Goal: Find specific page/section: Find specific page/section

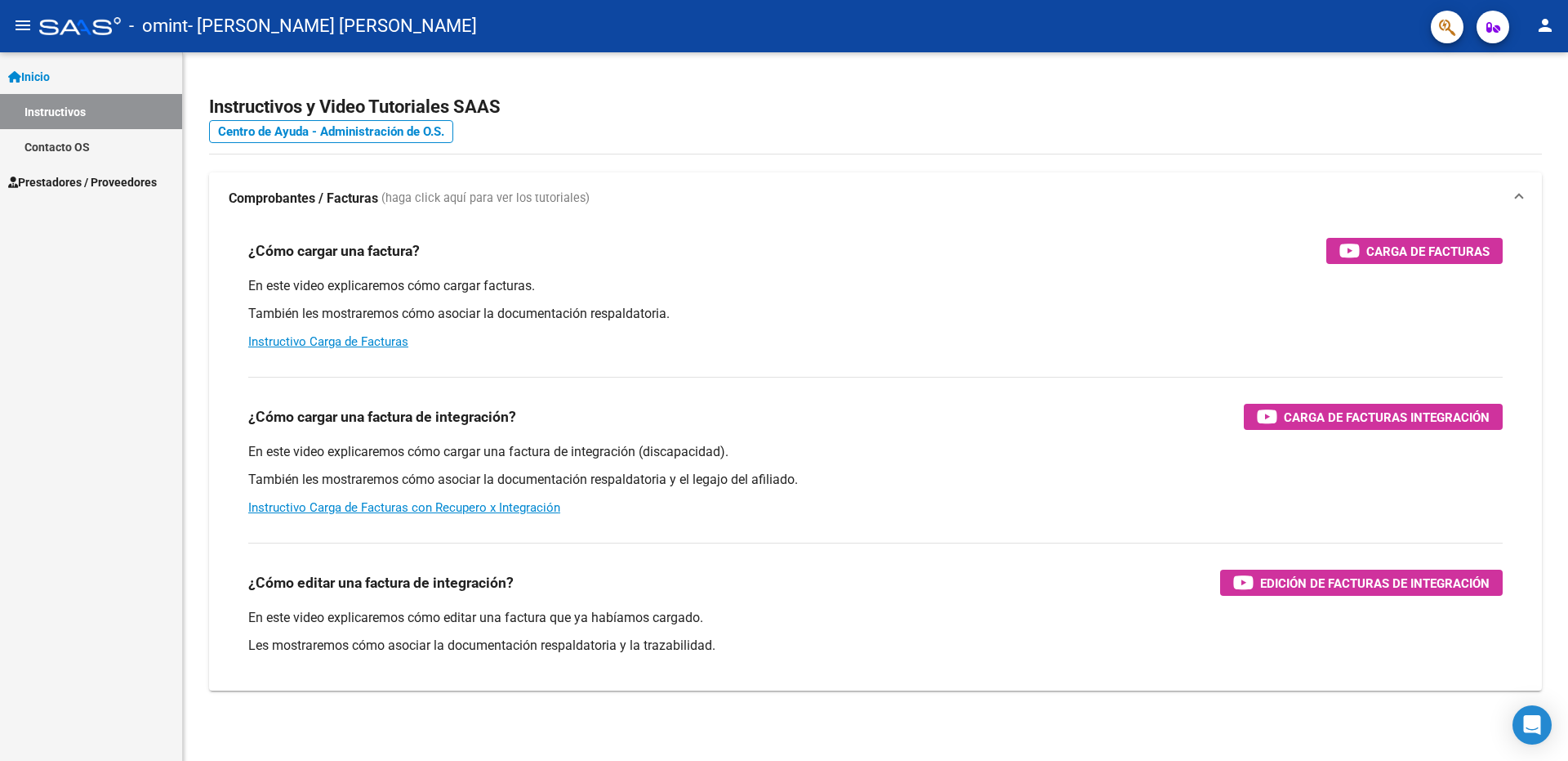
click at [39, 72] on span "Inicio" at bounding box center [29, 76] width 42 height 18
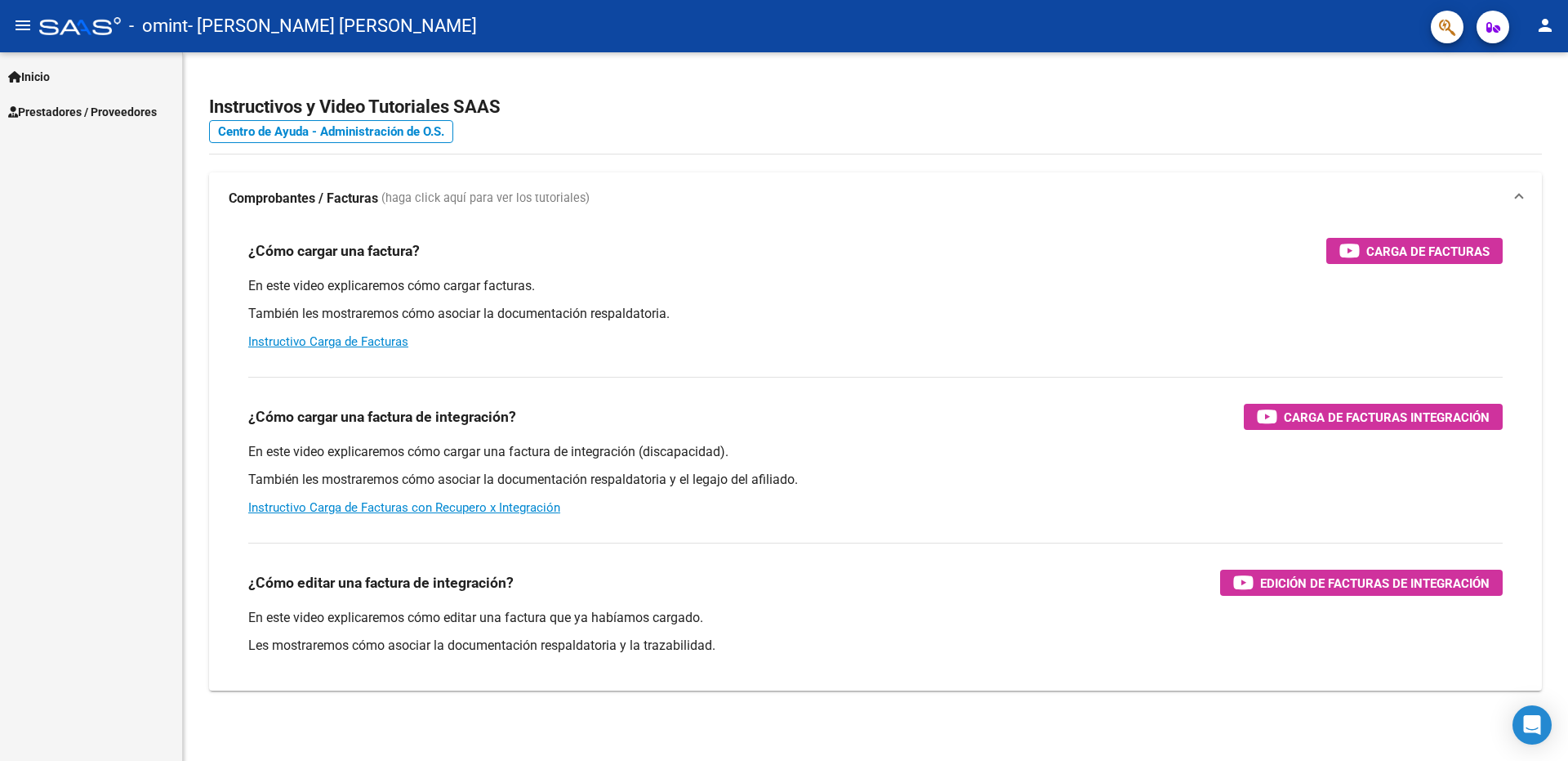
click at [55, 107] on span "Prestadores / Proveedores" at bounding box center [83, 112] width 149 height 18
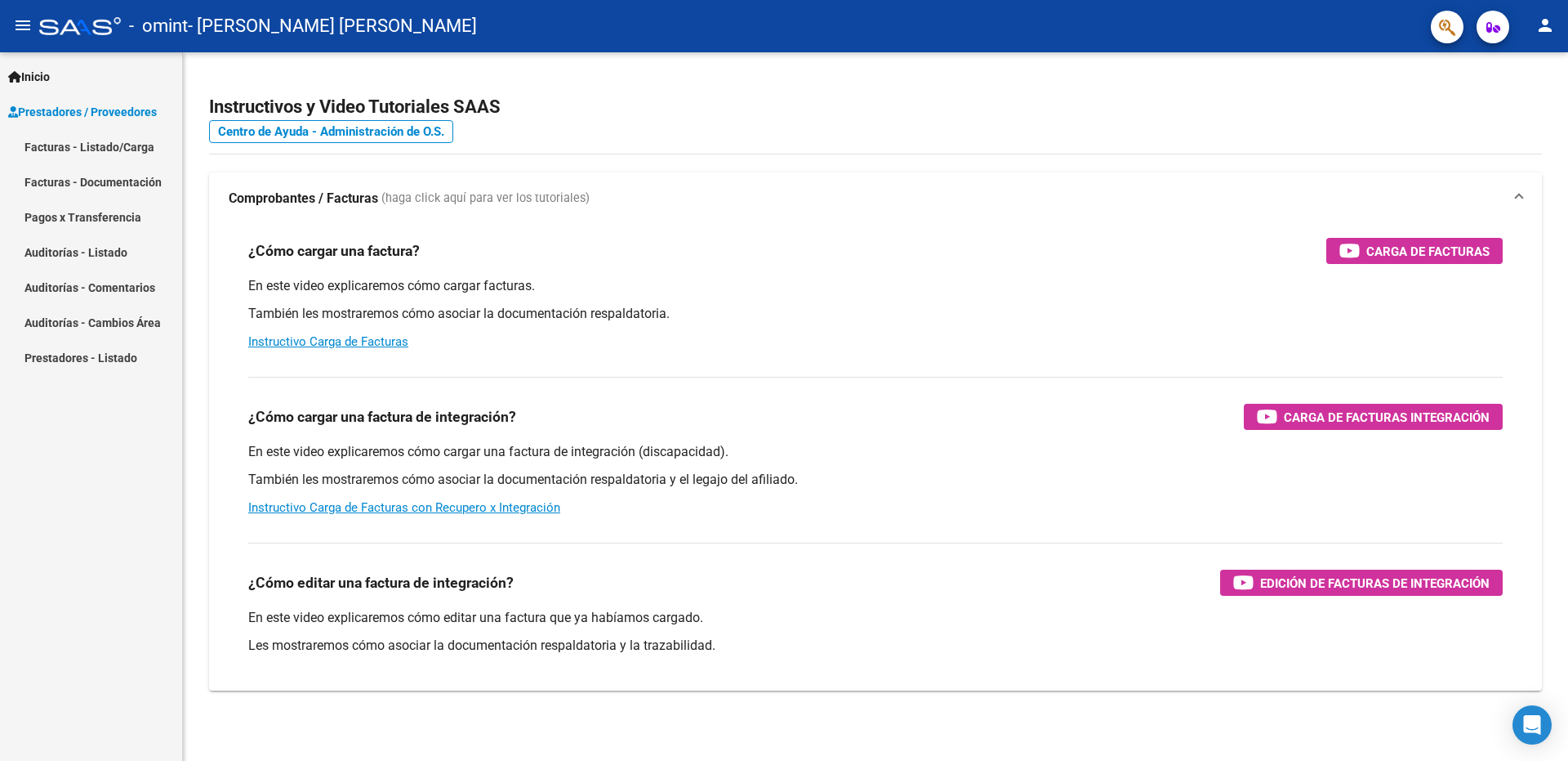
click at [105, 174] on link "Facturas - Documentación" at bounding box center [91, 181] width 182 height 35
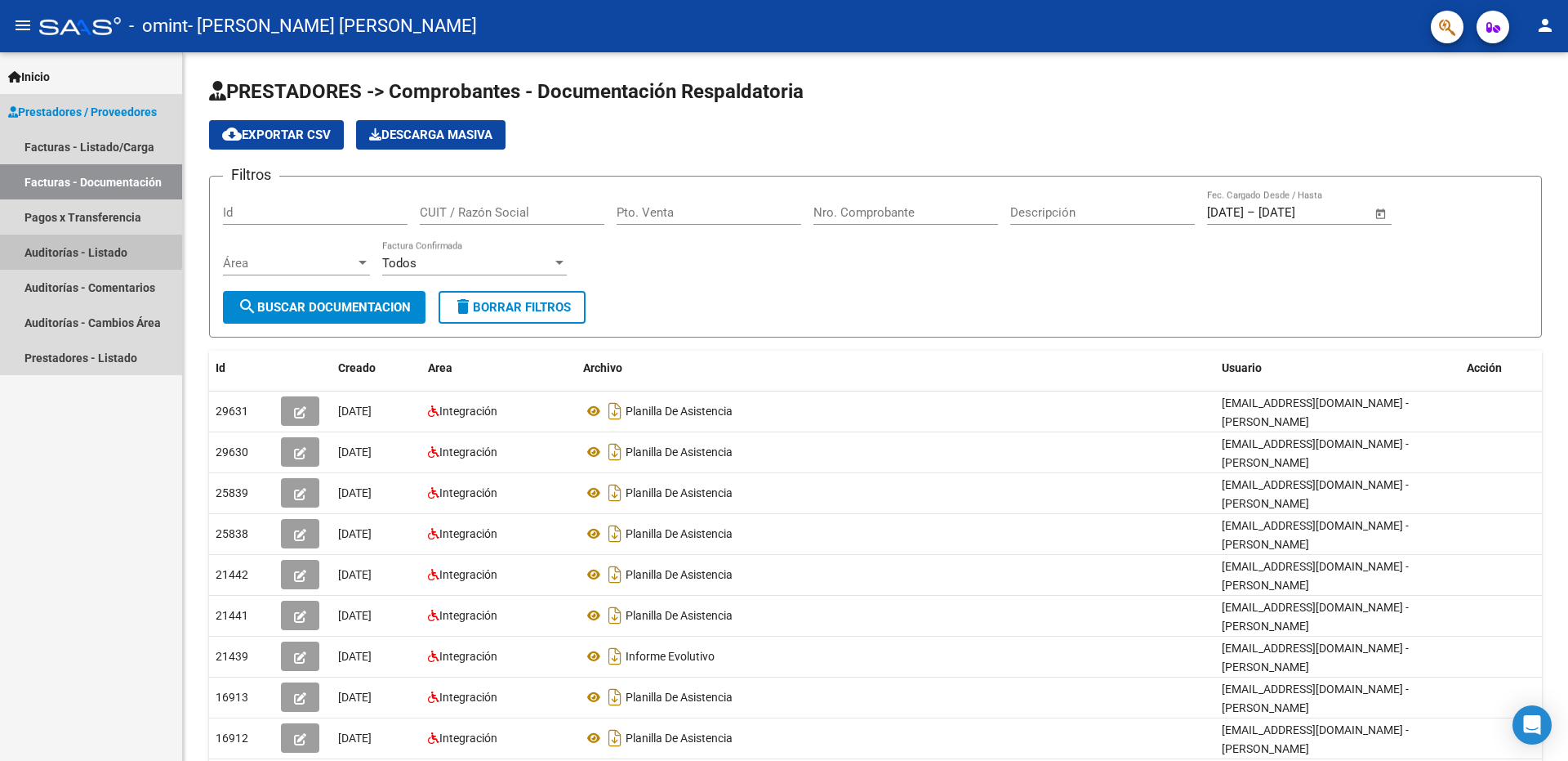
click at [46, 251] on link "Auditorías - Listado" at bounding box center [91, 251] width 182 height 35
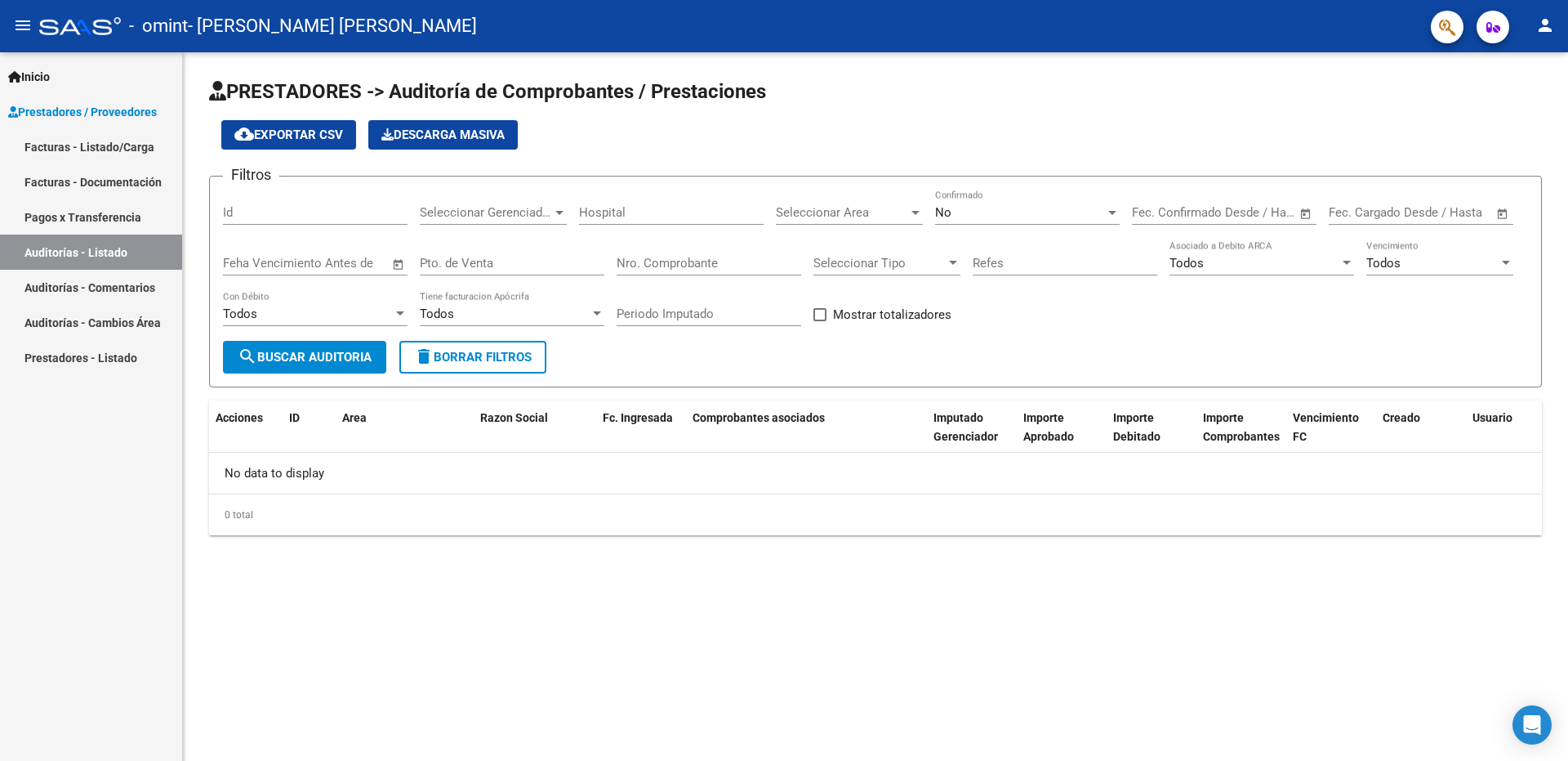
click at [57, 288] on link "Auditorías - Comentarios" at bounding box center [91, 287] width 182 height 35
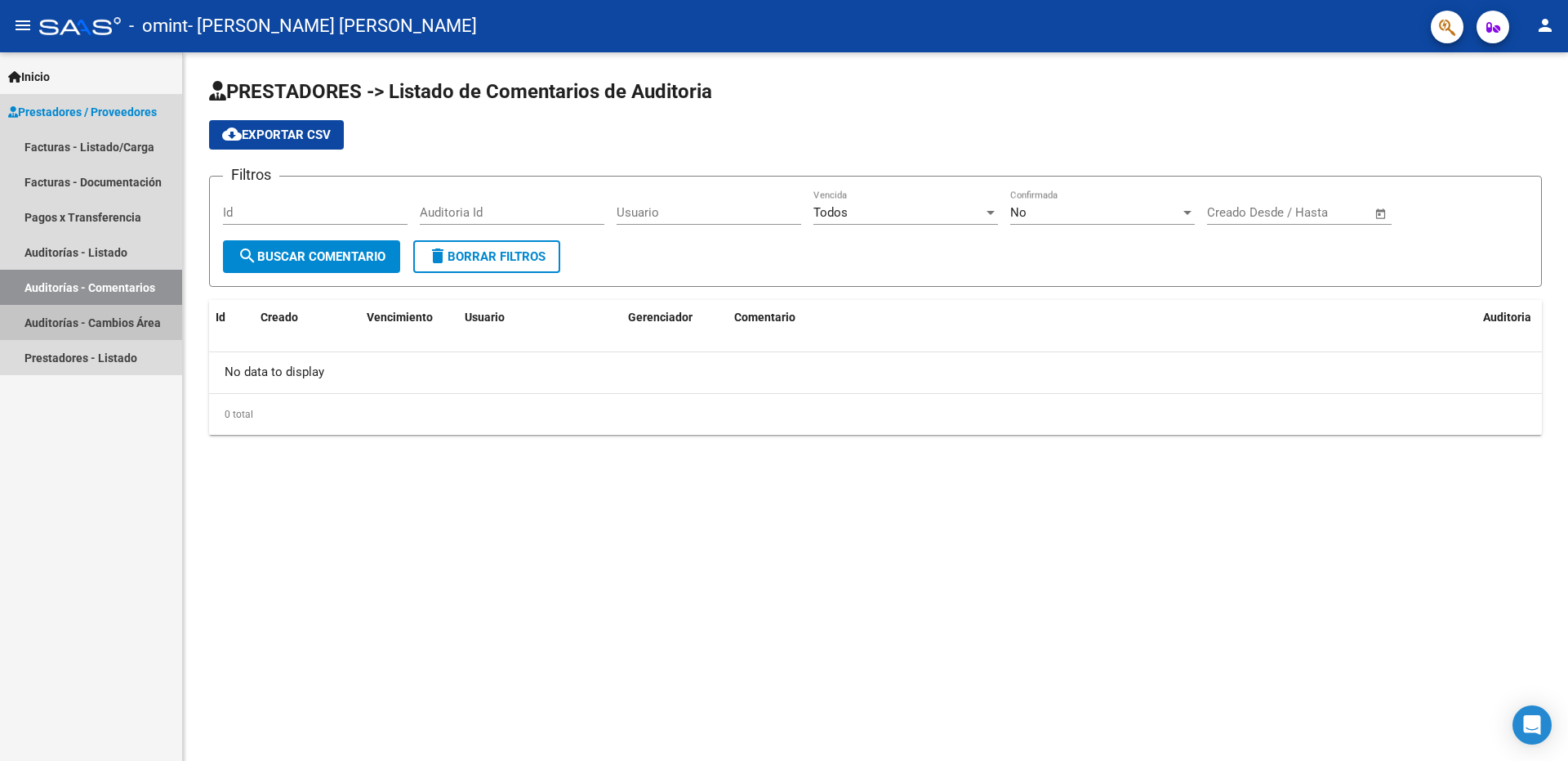
click at [55, 321] on link "Auditorías - Cambios Área" at bounding box center [91, 322] width 182 height 35
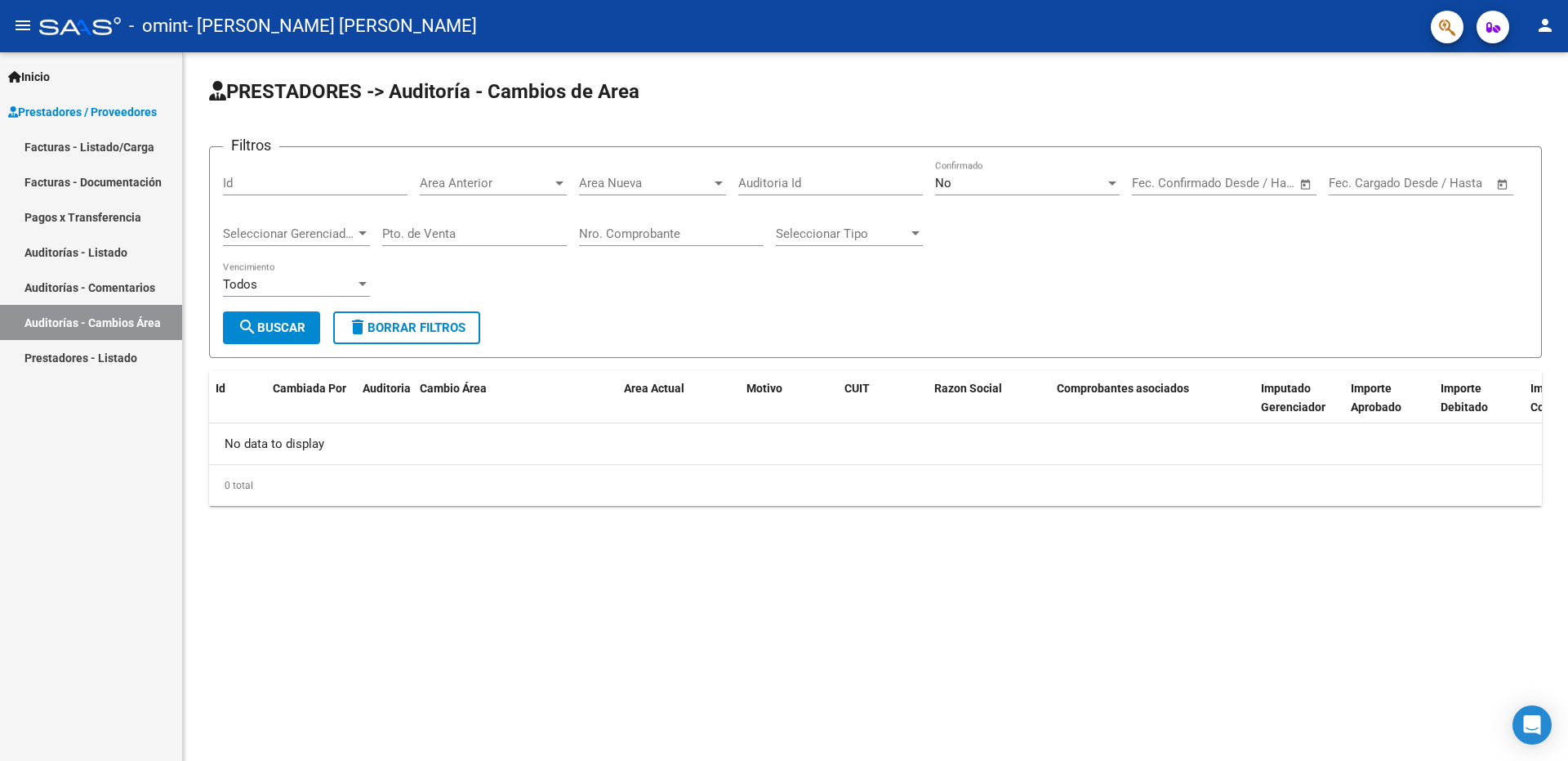
click at [58, 356] on link "Prestadores - Listado" at bounding box center [91, 357] width 182 height 35
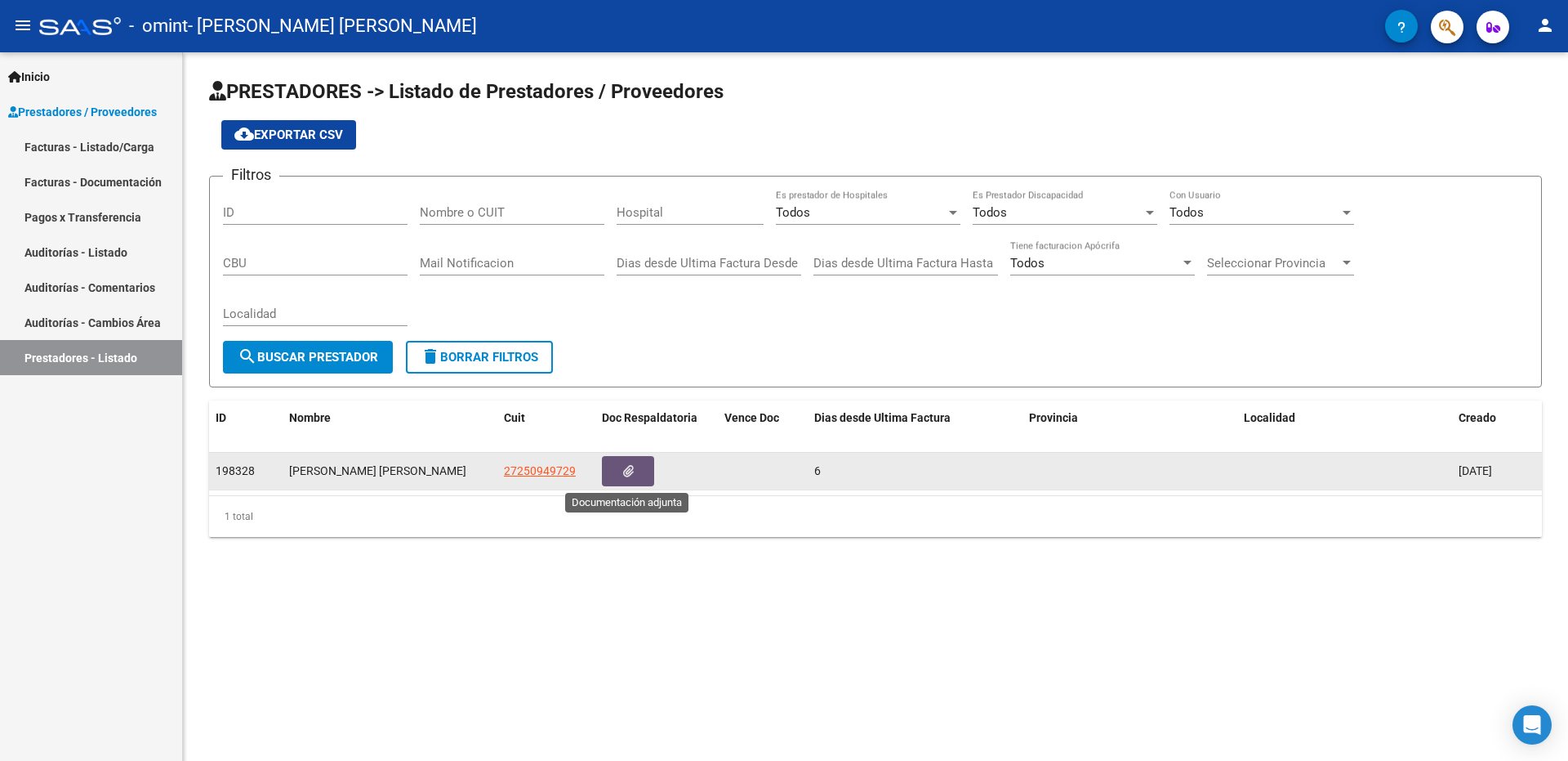
click at [637, 465] on button "button" at bounding box center [628, 472] width 52 height 30
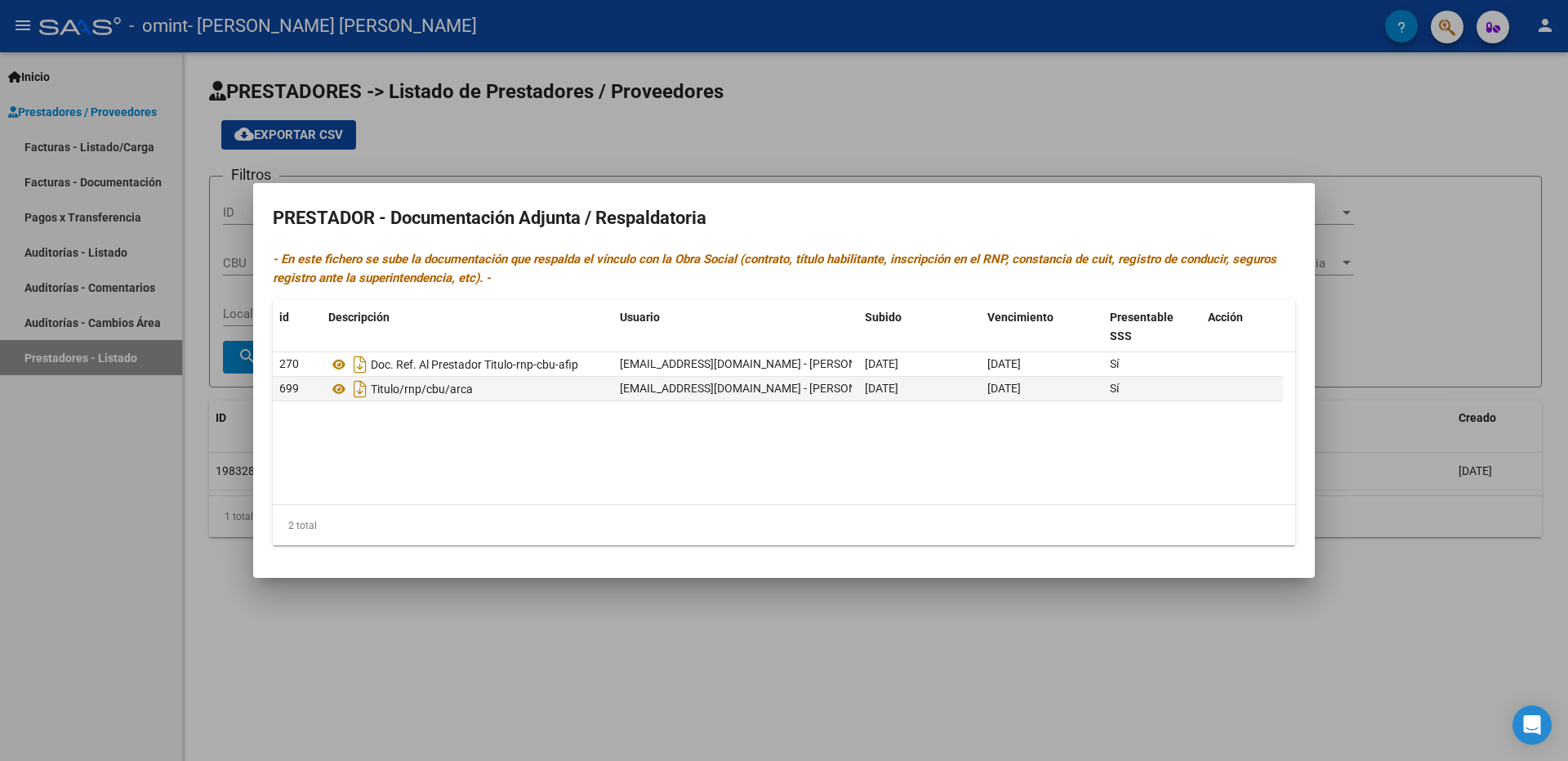
click at [98, 139] on div at bounding box center [784, 380] width 1568 height 761
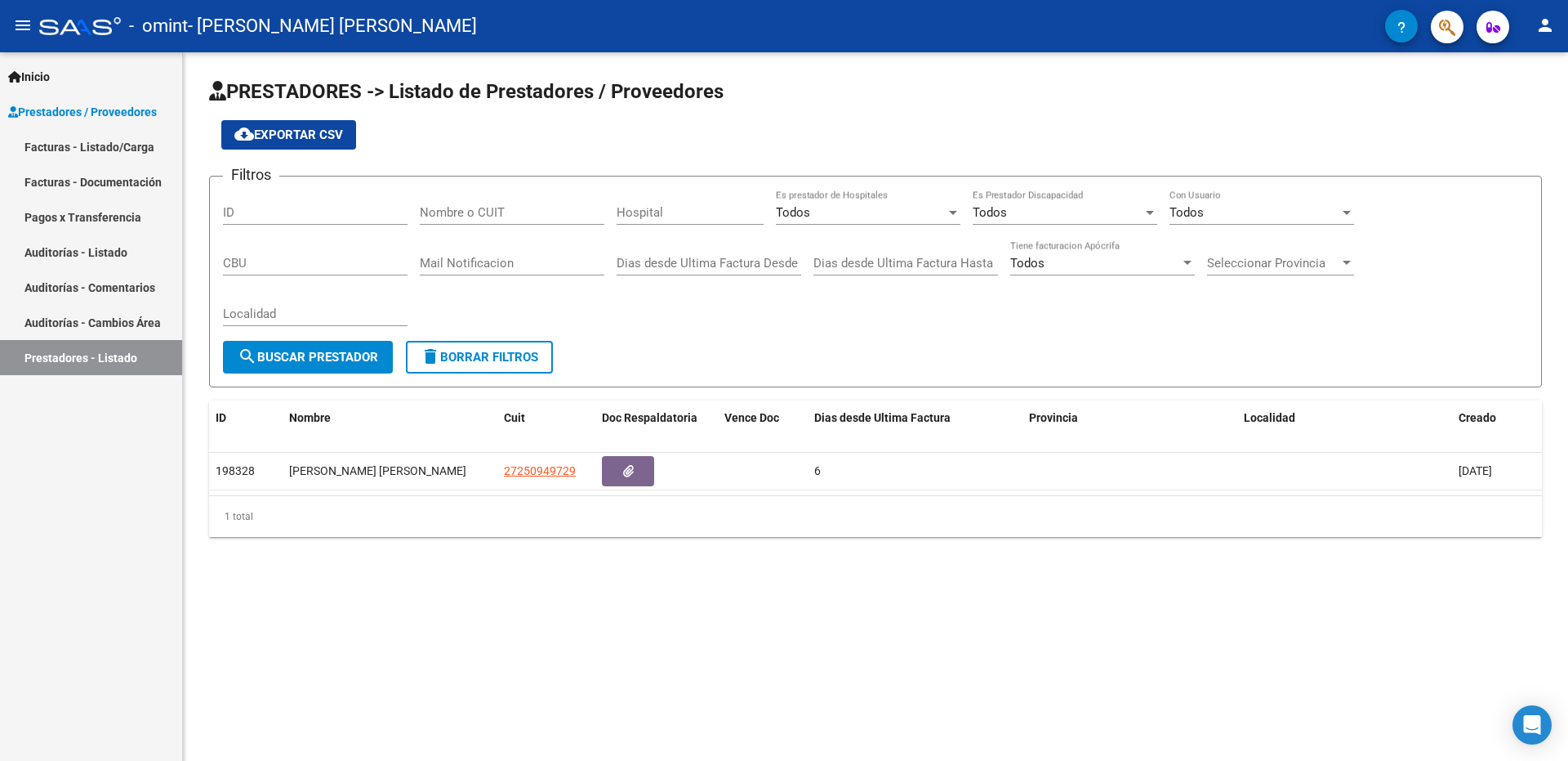
click at [100, 213] on link "Pagos x Transferencia" at bounding box center [91, 216] width 182 height 35
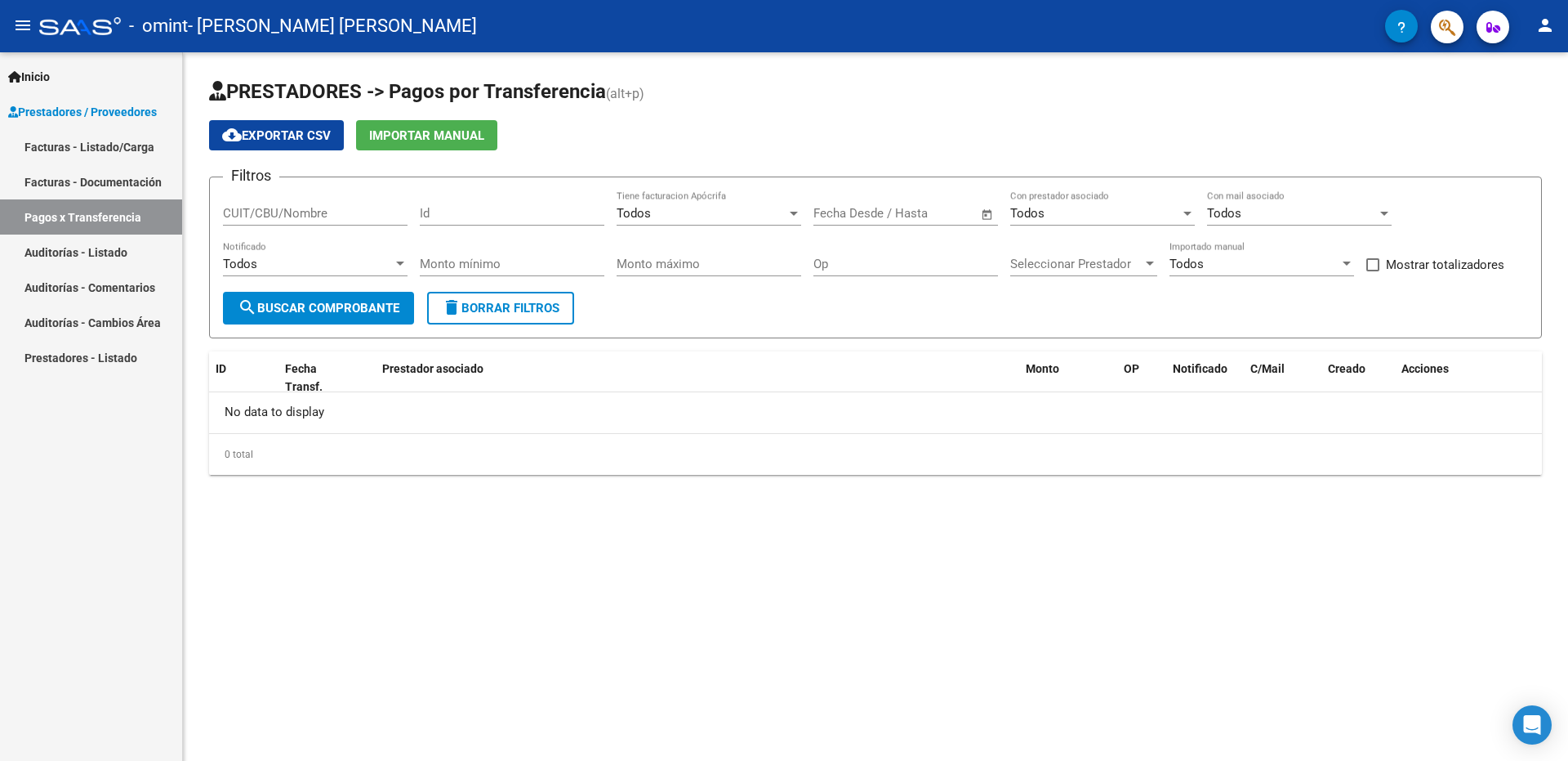
click at [100, 213] on link "Pagos x Transferencia" at bounding box center [91, 216] width 182 height 35
click at [299, 303] on span "search Buscar Comprobante" at bounding box center [319, 308] width 162 height 15
click at [397, 262] on div at bounding box center [400, 264] width 9 height 4
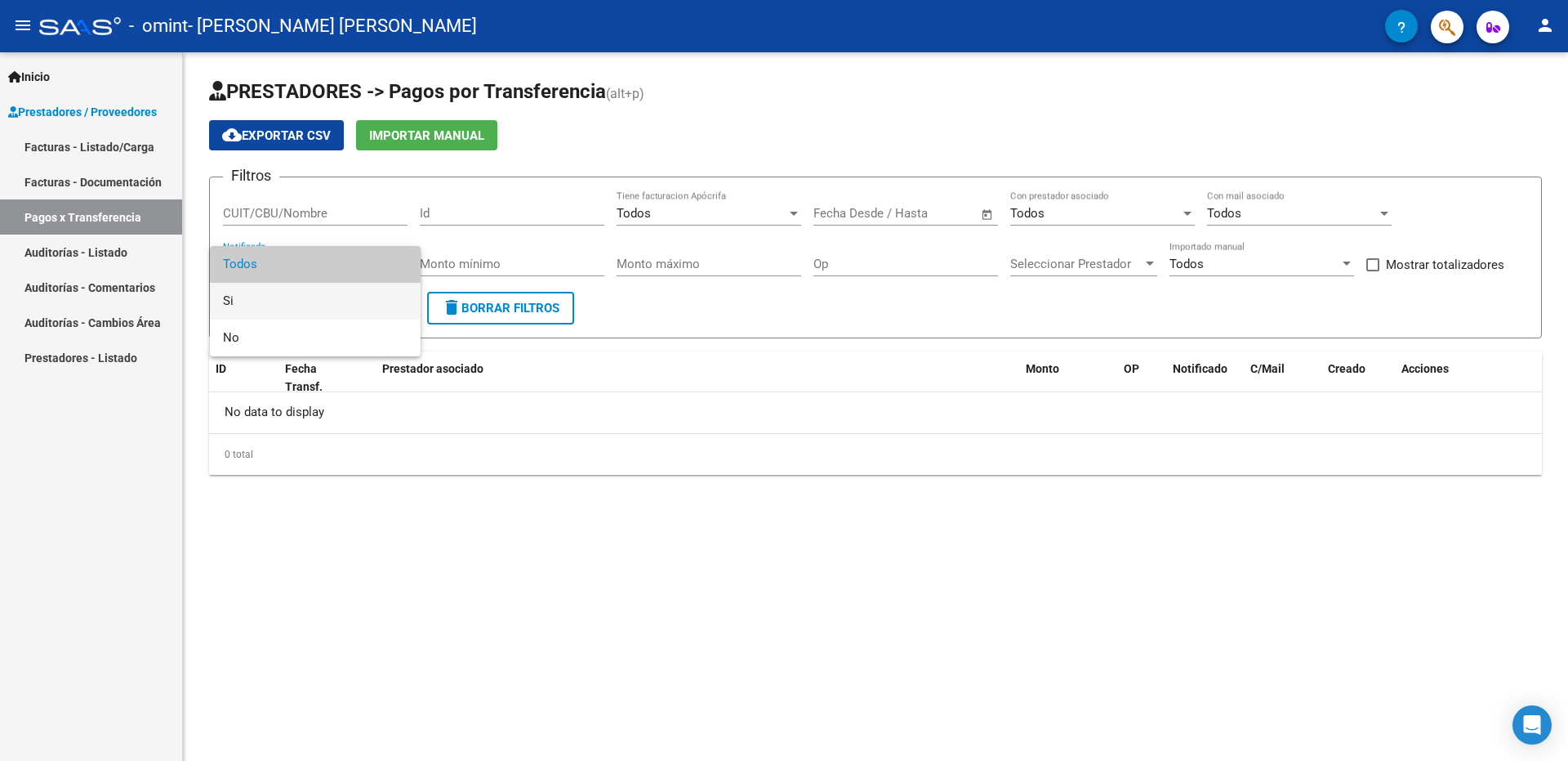
click at [258, 302] on span "Si" at bounding box center [315, 301] width 185 height 37
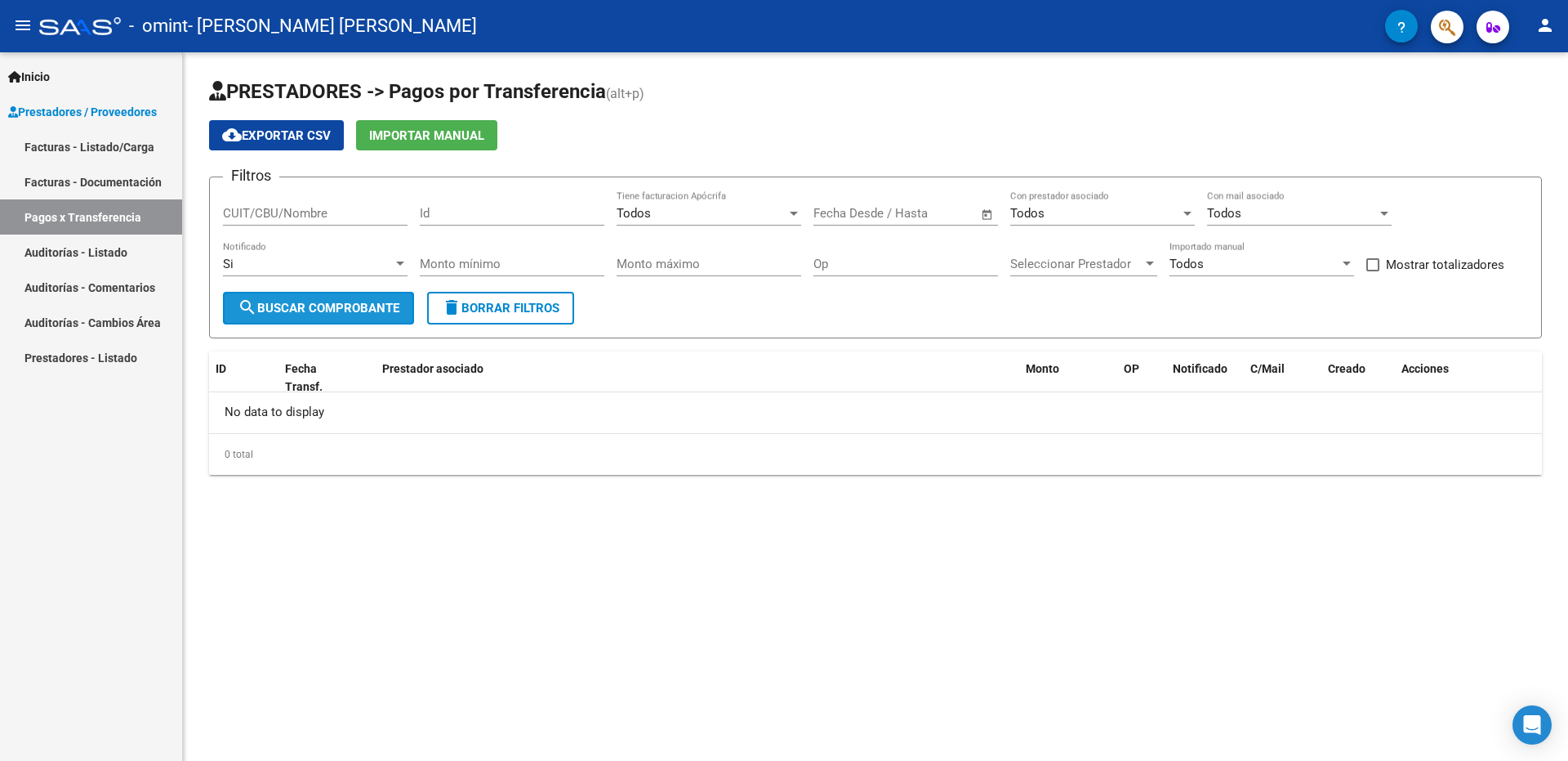
click at [356, 306] on span "search Buscar Comprobante" at bounding box center [319, 308] width 162 height 15
click at [397, 259] on div at bounding box center [400, 264] width 15 height 13
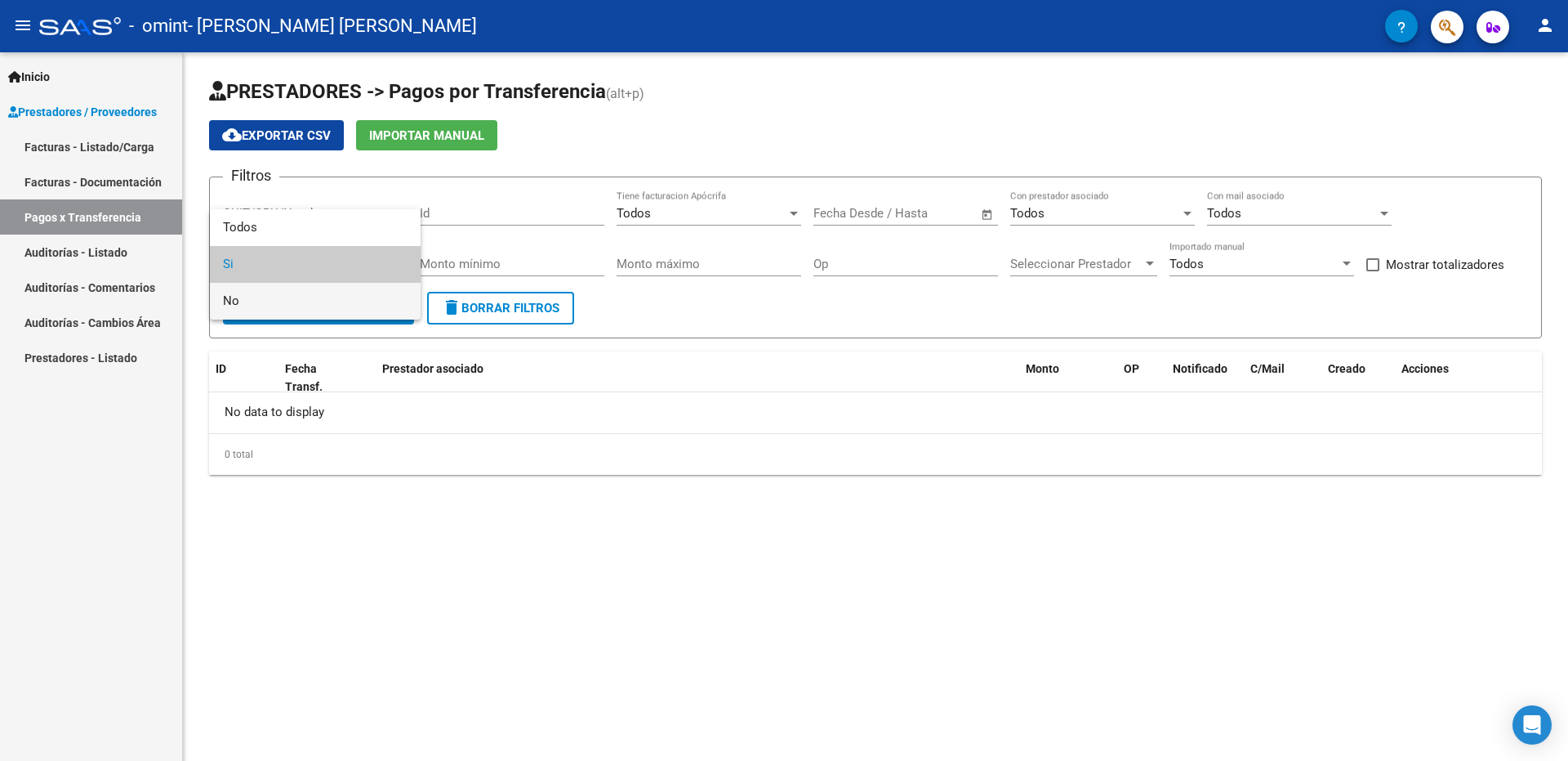
click at [311, 295] on span "No" at bounding box center [315, 301] width 185 height 37
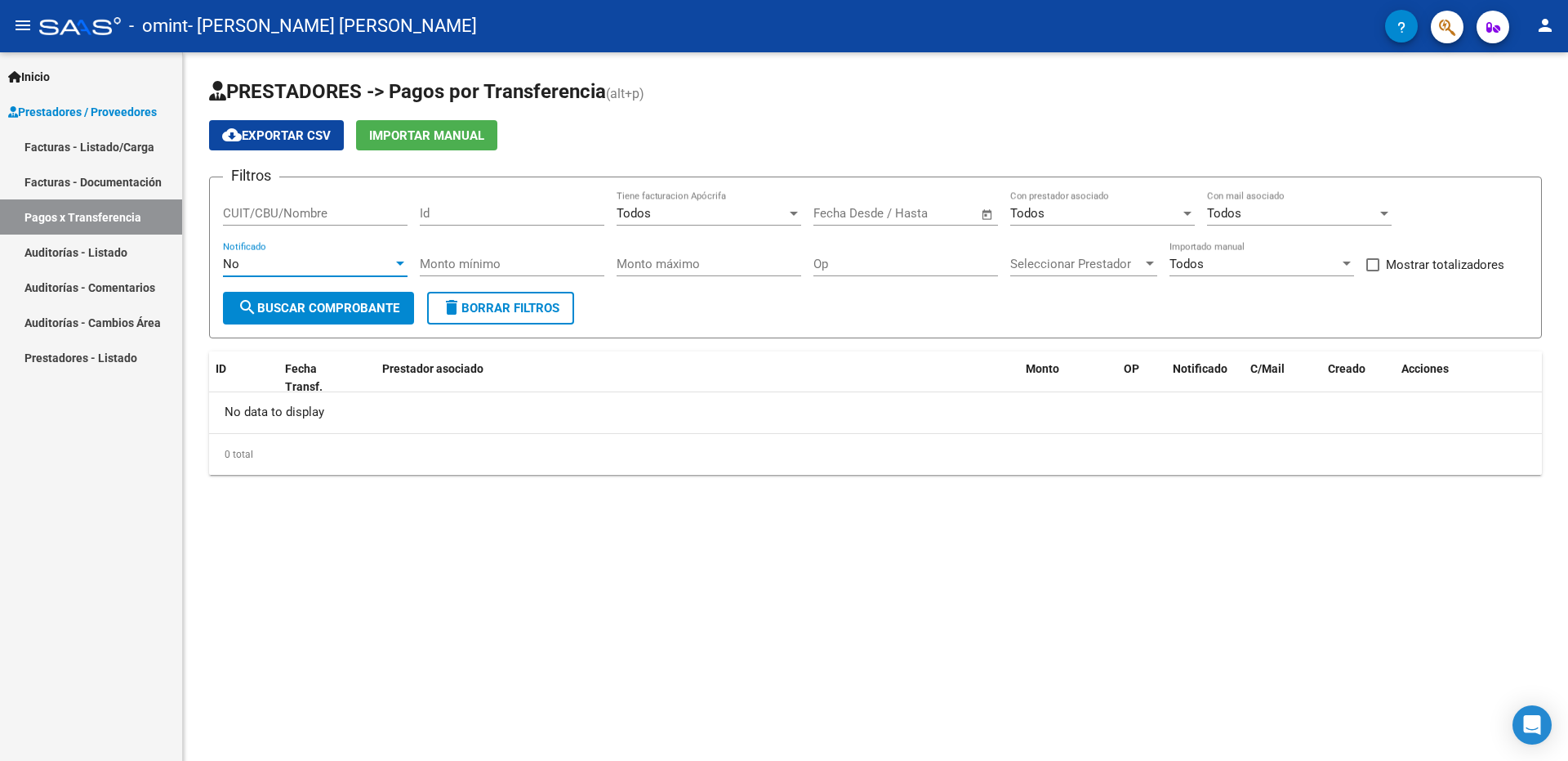
click at [1150, 260] on div at bounding box center [1151, 264] width 15 height 13
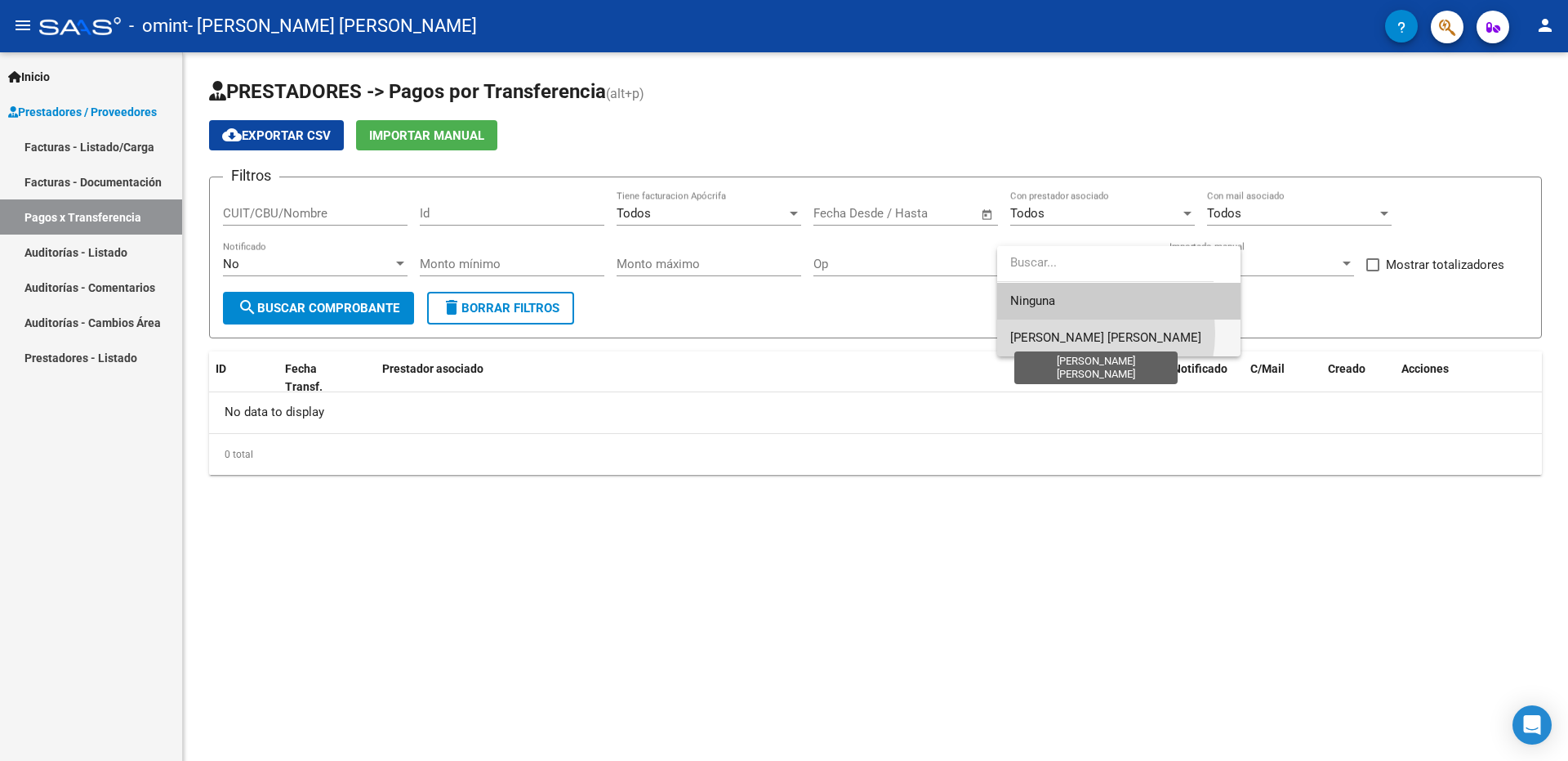
click at [1079, 333] on span "[PERSON_NAME] [PERSON_NAME]" at bounding box center [1106, 338] width 192 height 15
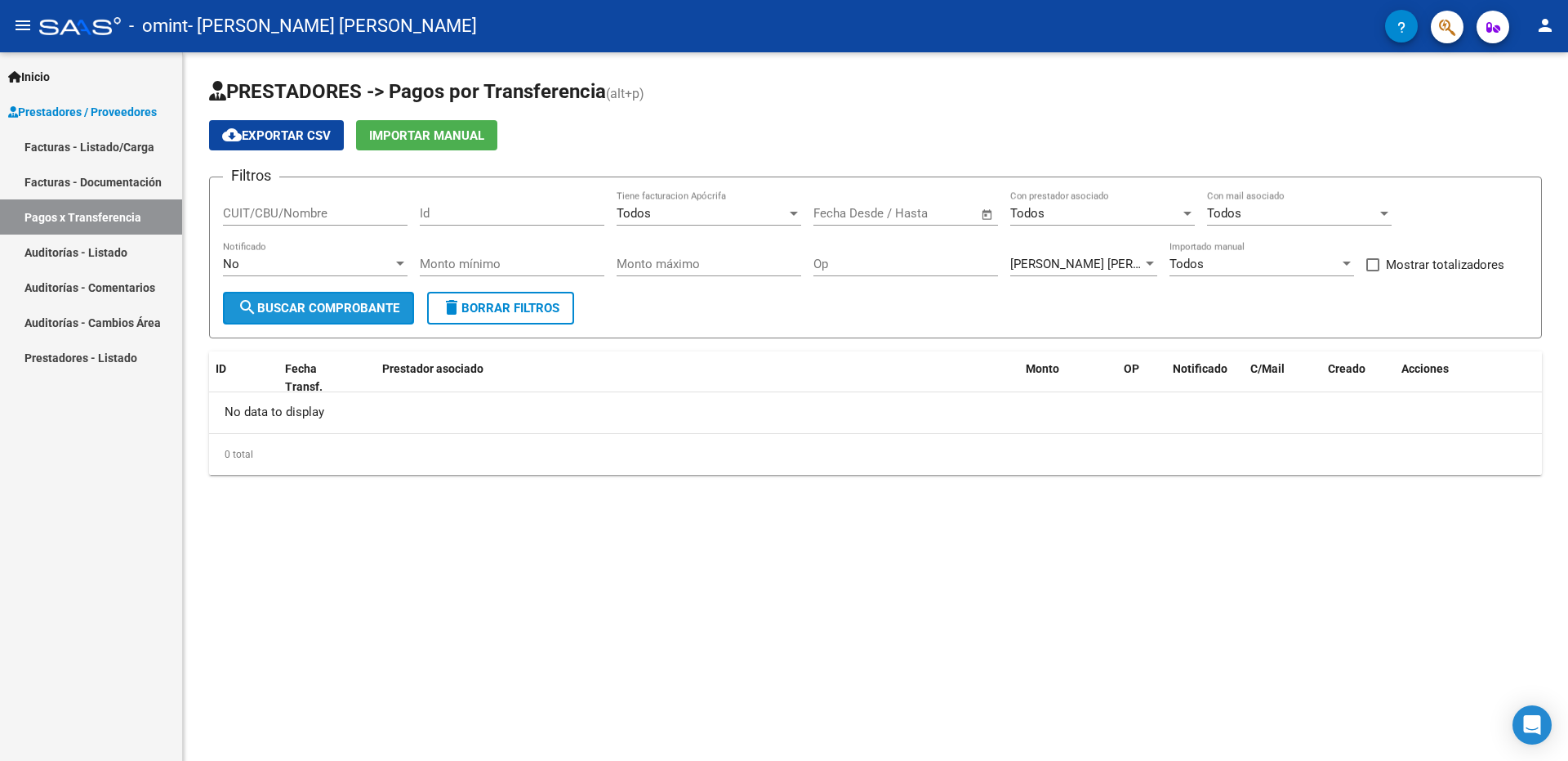
click at [315, 301] on button "search Buscar Comprobante" at bounding box center [319, 307] width 192 height 32
click at [984, 210] on span "Open calendar" at bounding box center [987, 213] width 39 height 39
click at [1001, 258] on button "Previous month" at bounding box center [1002, 260] width 32 height 32
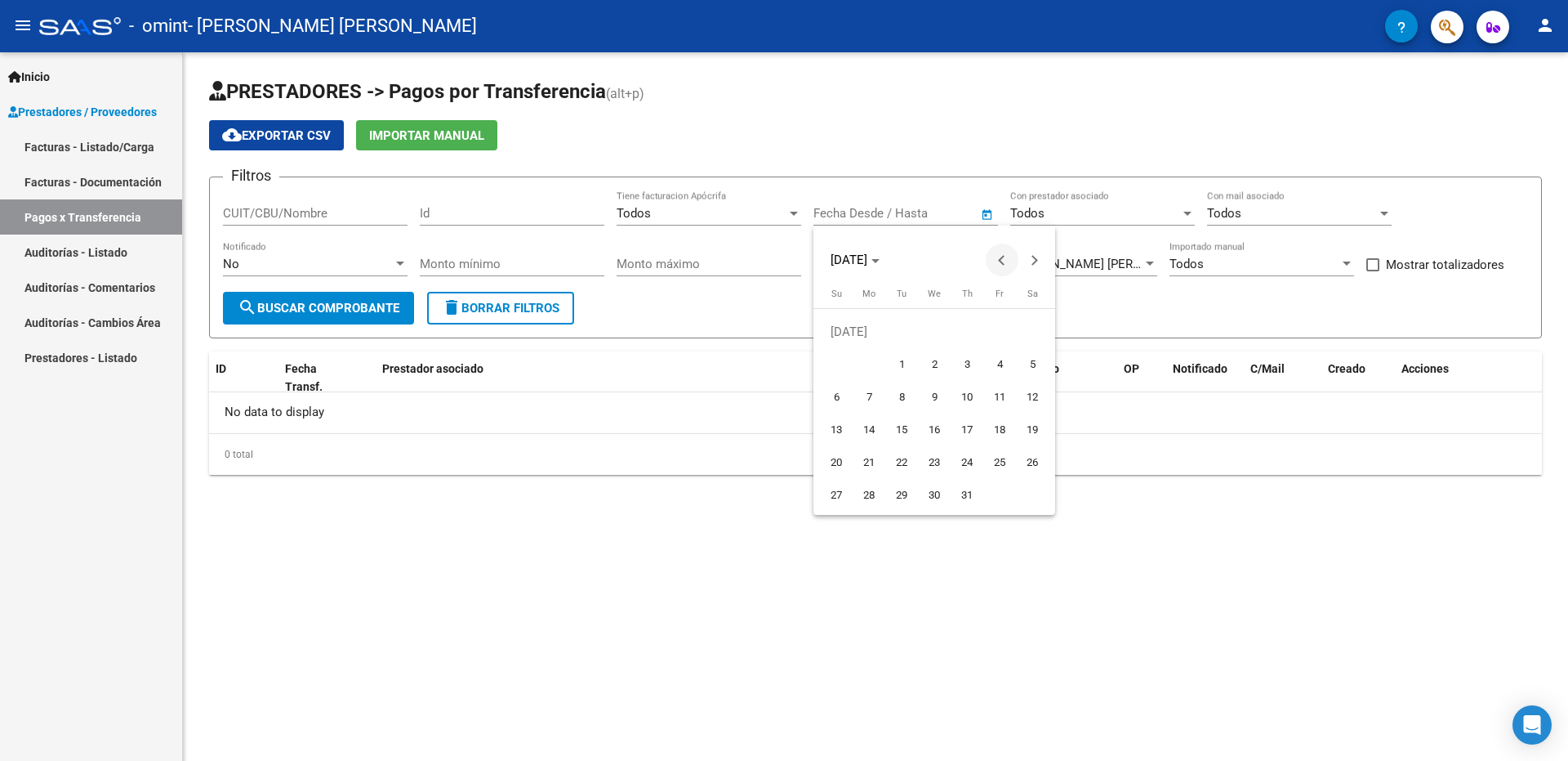
click at [1001, 258] on button "Previous month" at bounding box center [1002, 260] width 32 height 32
click at [1126, 212] on div at bounding box center [784, 380] width 1568 height 761
click at [387, 299] on button "search Buscar Comprobante" at bounding box center [319, 307] width 192 height 32
click at [1382, 209] on div at bounding box center [1385, 213] width 15 height 13
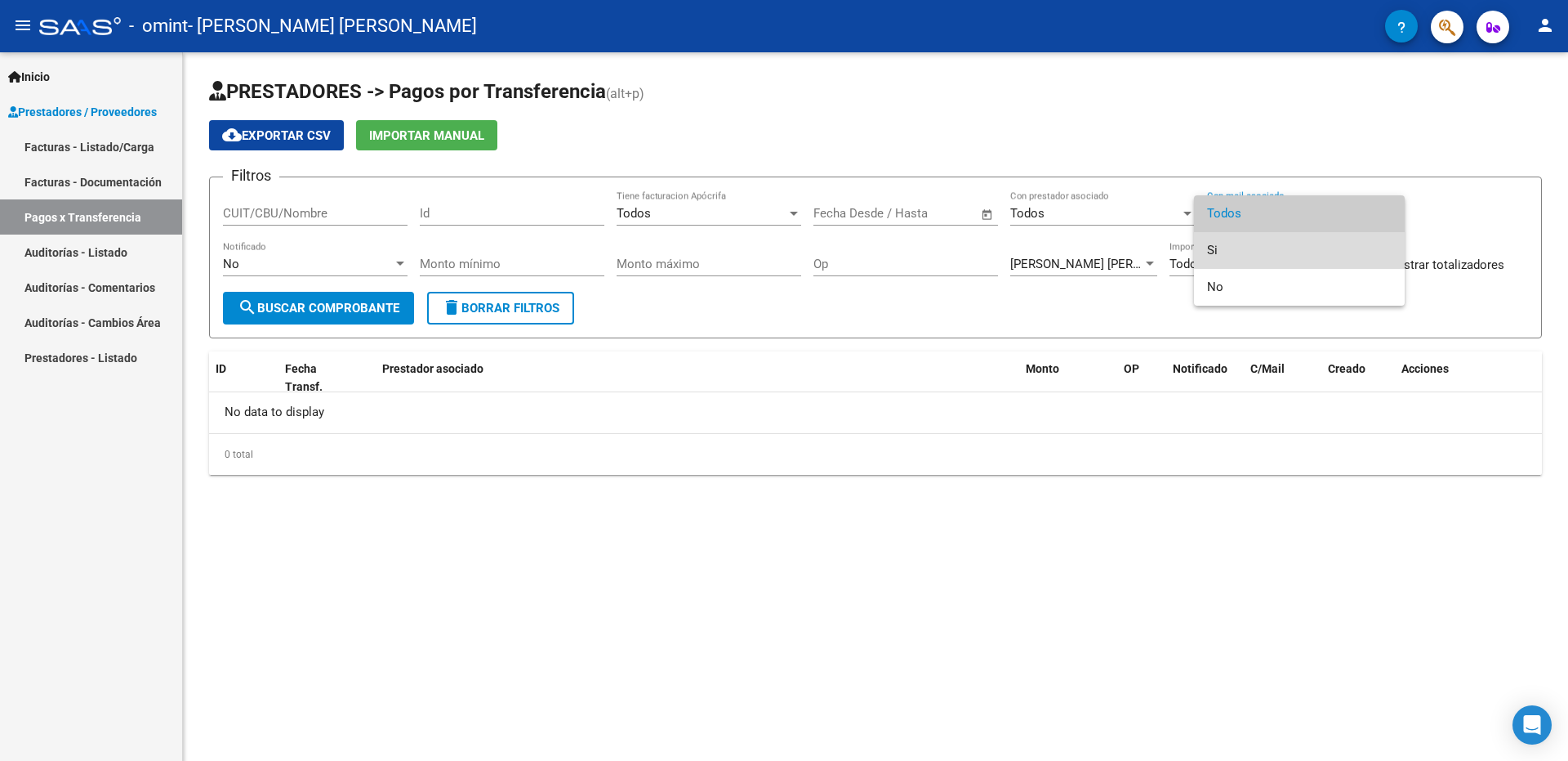
click at [1264, 244] on span "Si" at bounding box center [1300, 251] width 185 height 37
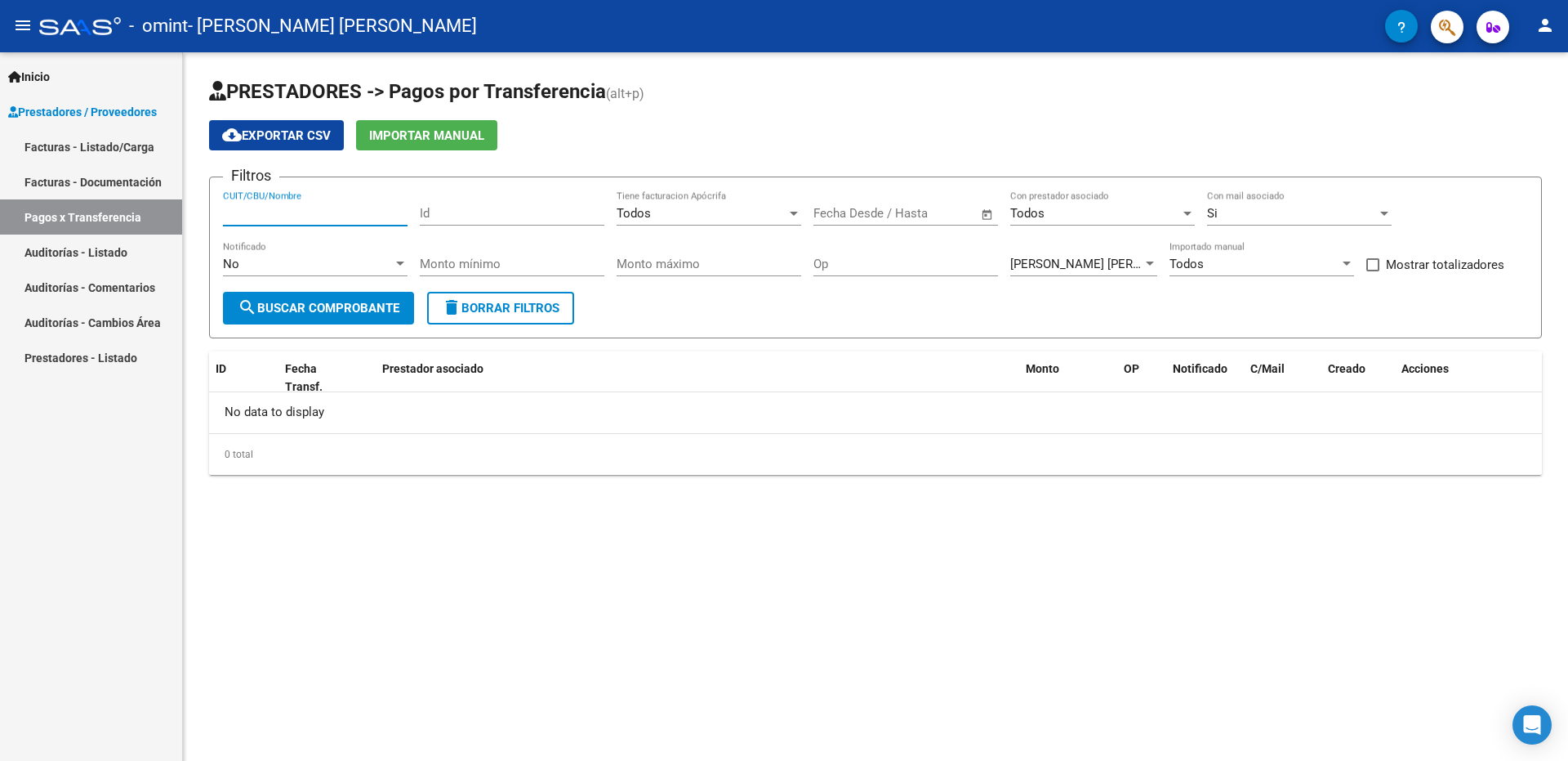
click at [348, 217] on input "CUIT/CBU/Nombre" at bounding box center [315, 213] width 185 height 15
click at [539, 222] on div "Id" at bounding box center [512, 208] width 185 height 35
click at [716, 213] on div "Todos" at bounding box center [701, 213] width 170 height 15
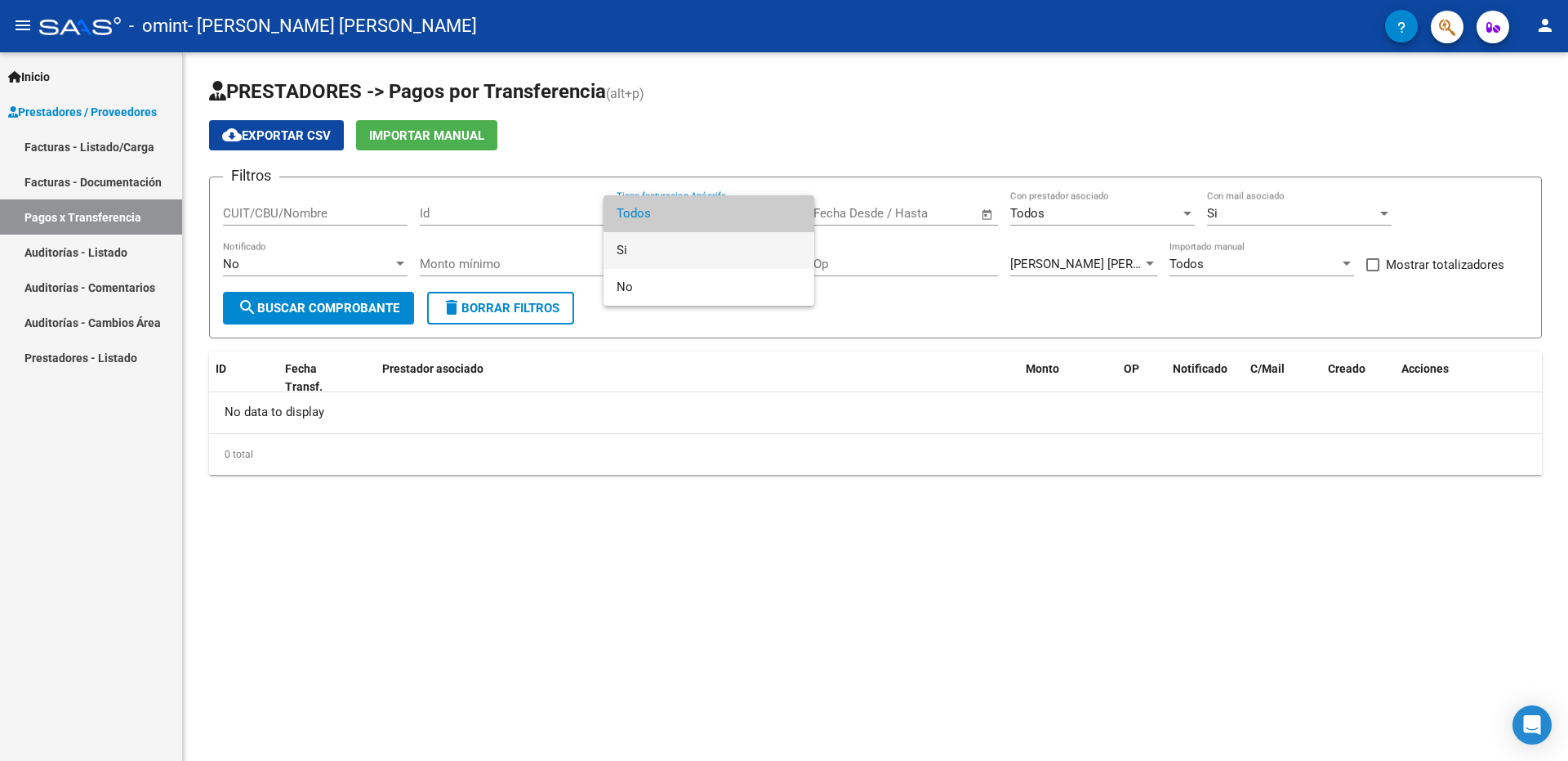
click at [662, 247] on span "Si" at bounding box center [709, 251] width 185 height 37
click at [789, 208] on div at bounding box center [794, 213] width 15 height 13
click at [691, 247] on span "No" at bounding box center [709, 251] width 185 height 37
click at [1374, 266] on span at bounding box center [1374, 265] width 13 height 13
click at [1374, 271] on input "Mostrar totalizadores" at bounding box center [1373, 271] width 1 height 1
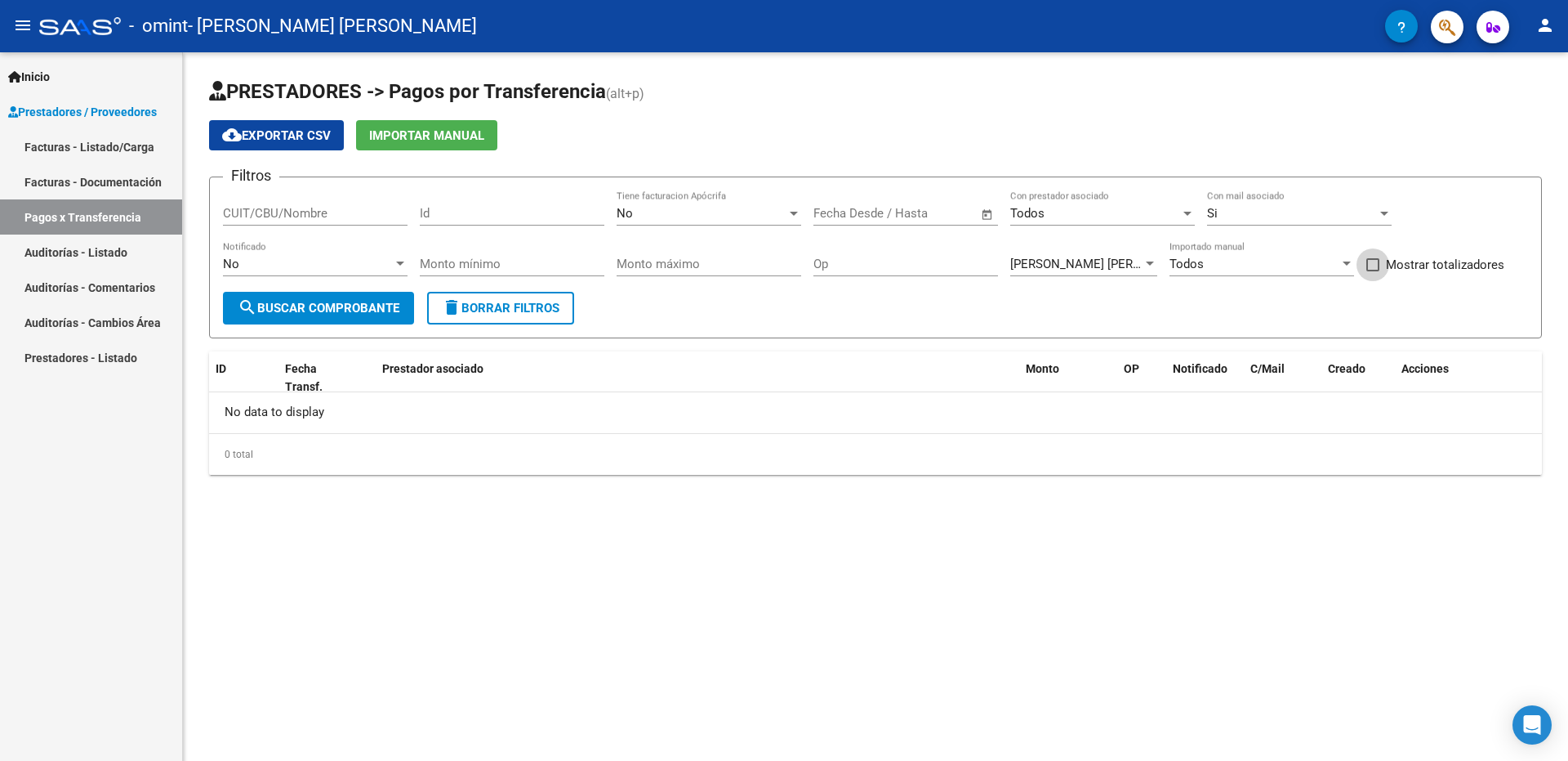
checkbox input "true"
click at [384, 301] on span "search Buscar Comprobante" at bounding box center [319, 308] width 162 height 15
click at [64, 176] on link "Facturas - Documentación" at bounding box center [91, 181] width 182 height 35
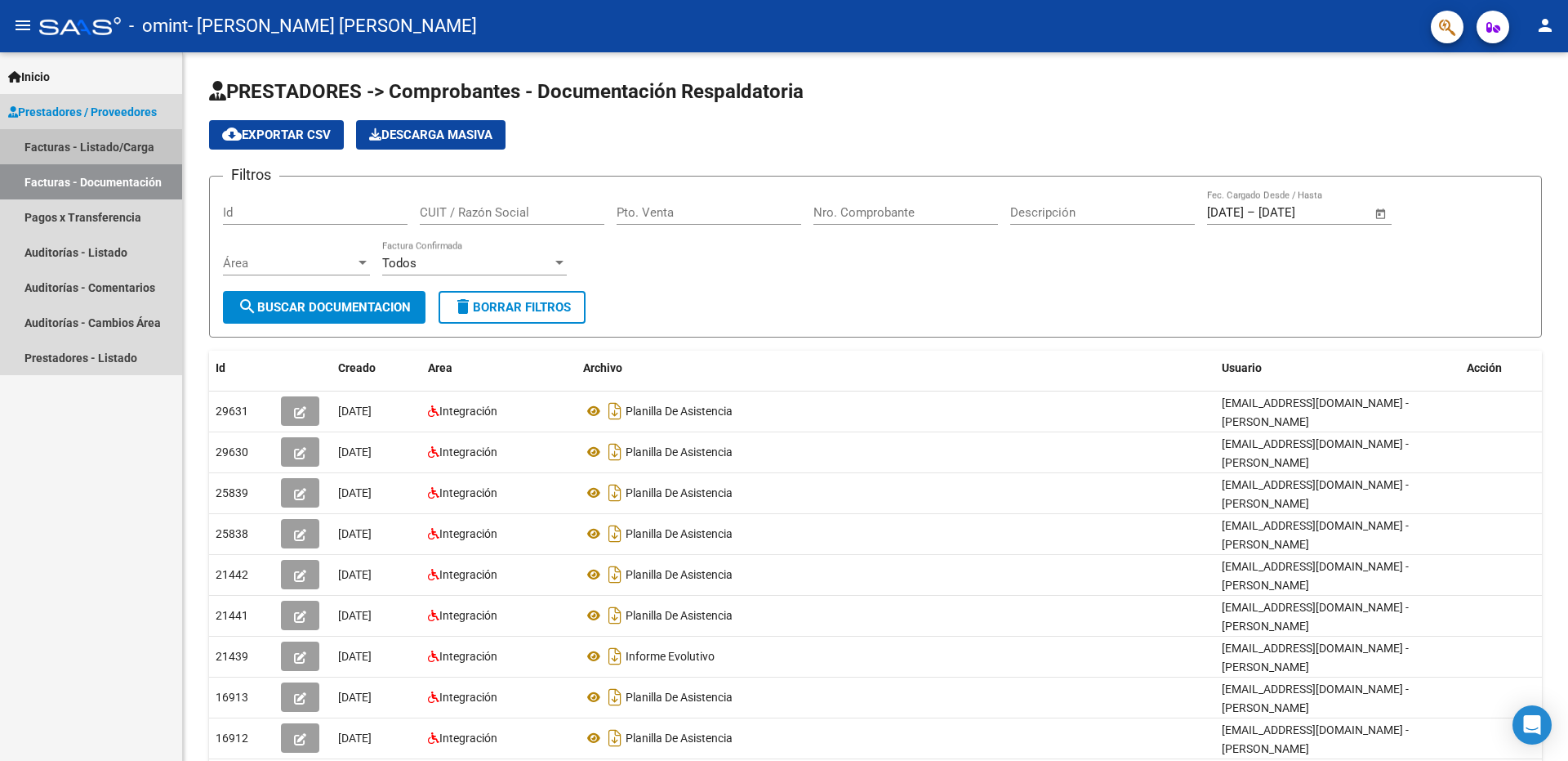
click at [83, 133] on link "Facturas - Listado/Carga" at bounding box center [91, 146] width 182 height 35
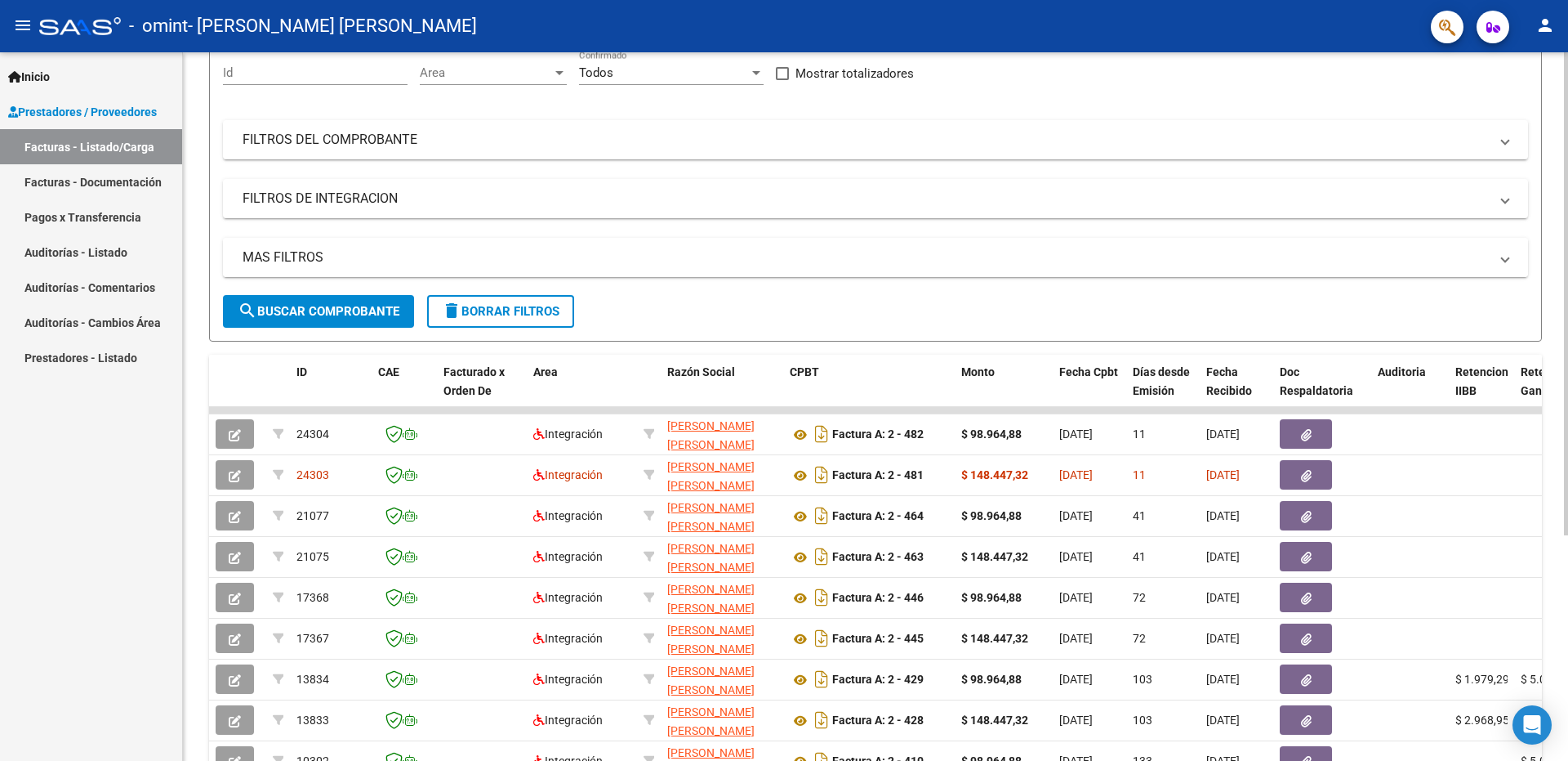
scroll to position [163, 0]
